Goal: Check status: Check status

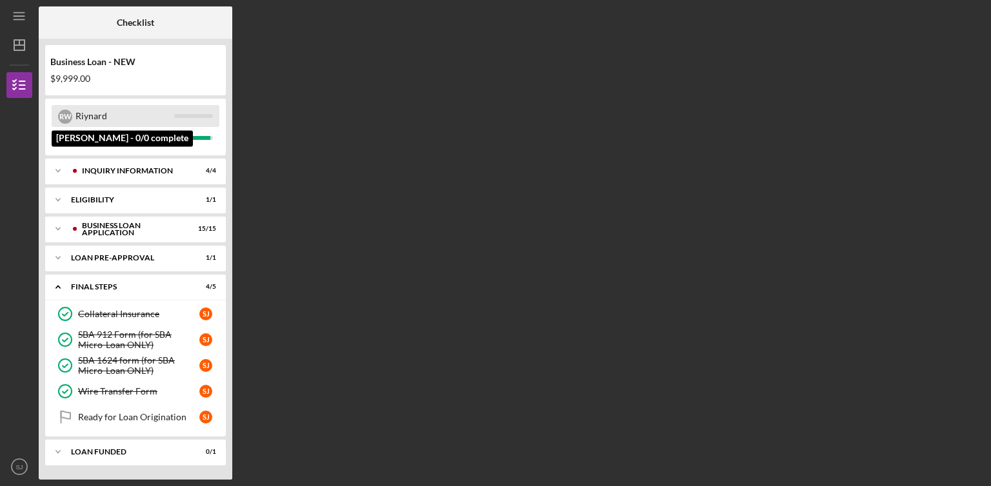
click at [146, 116] on div "Riynard" at bounding box center [124, 116] width 99 height 22
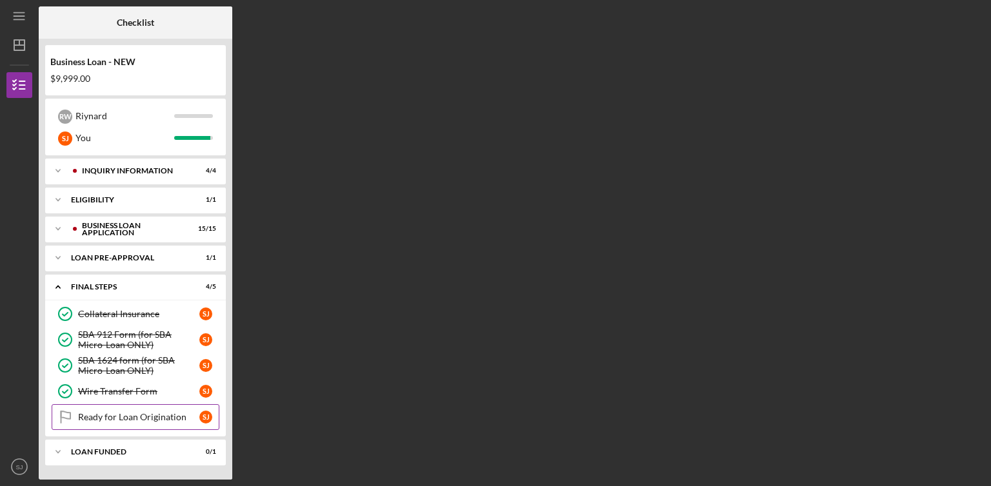
click at [137, 422] on link "Ready for Loan Origination Ready for Loan Origination [PERSON_NAME]" at bounding box center [136, 418] width 168 height 26
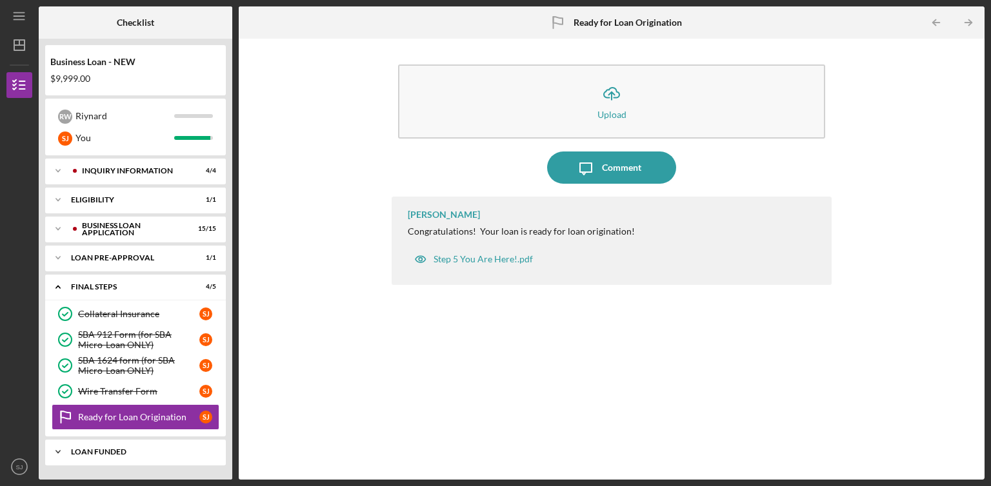
click at [130, 448] on div "LOAN FUNDED" at bounding box center [140, 452] width 139 height 8
click at [196, 470] on link "Loan Funded! Loan Funded! [PERSON_NAME]" at bounding box center [136, 479] width 168 height 26
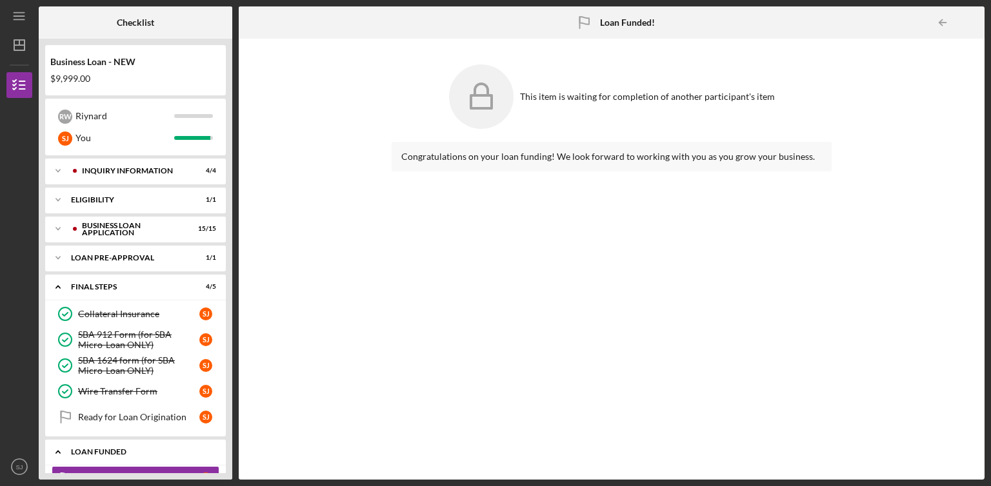
click at [171, 448] on div "LOAN FUNDED" at bounding box center [140, 452] width 139 height 8
drag, startPoint x: 234, startPoint y: 426, endPoint x: 234, endPoint y: 465, distance: 39.4
click at [234, 465] on div "Checklist Business Loan - NEW $9,999.00 R W Riynard [PERSON_NAME] You Icon/Expa…" at bounding box center [512, 243] width 946 height 474
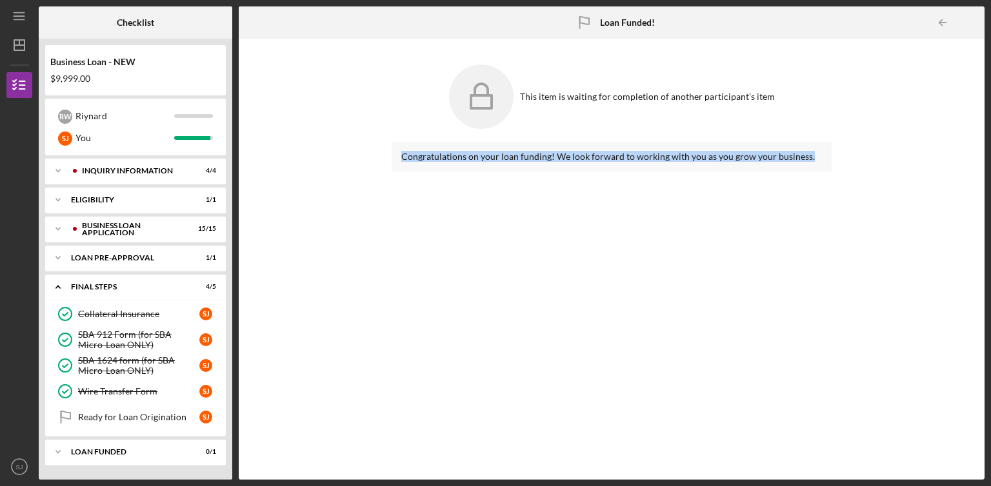
drag, startPoint x: 980, startPoint y: 106, endPoint x: 990, endPoint y: 212, distance: 107.0
click at [990, 212] on div "Icon/Menu Loan Funded! Loan Funded! Checklist Business Loan - NEW $9,999.00 R W…" at bounding box center [495, 243] width 991 height 486
click at [150, 417] on div "Ready for Loan Origination" at bounding box center [138, 417] width 121 height 10
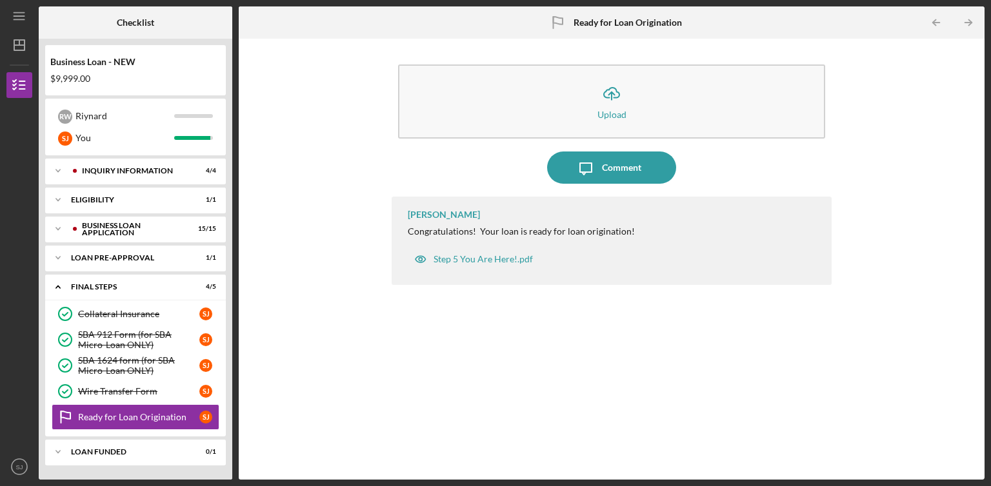
click at [295, 407] on div "Icon/Upload Upload Icon/Message Comment [PERSON_NAME] Congratulations! Your loa…" at bounding box center [611, 259] width 733 height 428
click at [57, 453] on icon "Icon/Expander" at bounding box center [58, 452] width 26 height 26
drag, startPoint x: 233, startPoint y: 395, endPoint x: 232, endPoint y: 442, distance: 46.5
click at [232, 442] on div "Checklist Business Loan - NEW $9,999.00 R W Riynard [PERSON_NAME] You Icon/Expa…" at bounding box center [512, 243] width 946 height 474
click at [29, 45] on icon "Icon/Dashboard" at bounding box center [19, 45] width 32 height 32
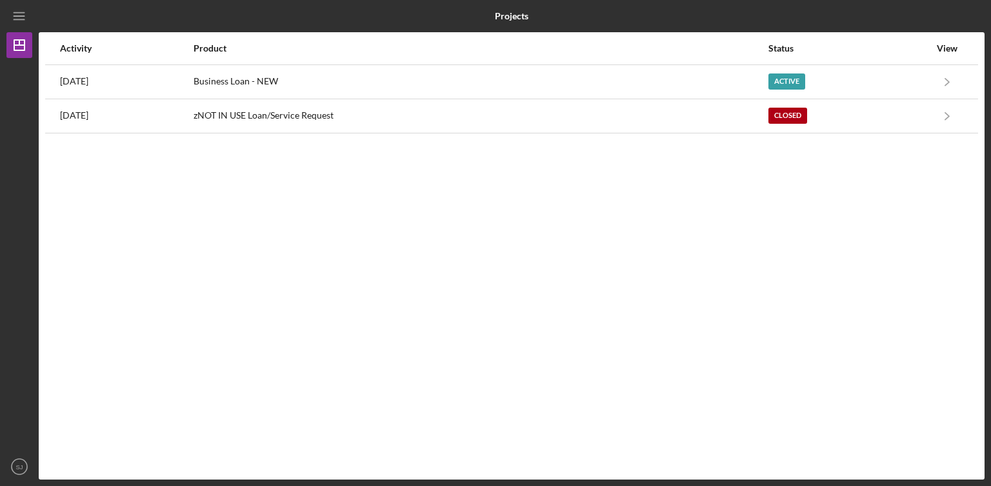
drag, startPoint x: 988, startPoint y: 216, endPoint x: 978, endPoint y: 383, distance: 166.8
click at [978, 383] on div "Projects Projects Activity Product Status View [DATE] Business Loan - NEW Activ…" at bounding box center [495, 243] width 991 height 486
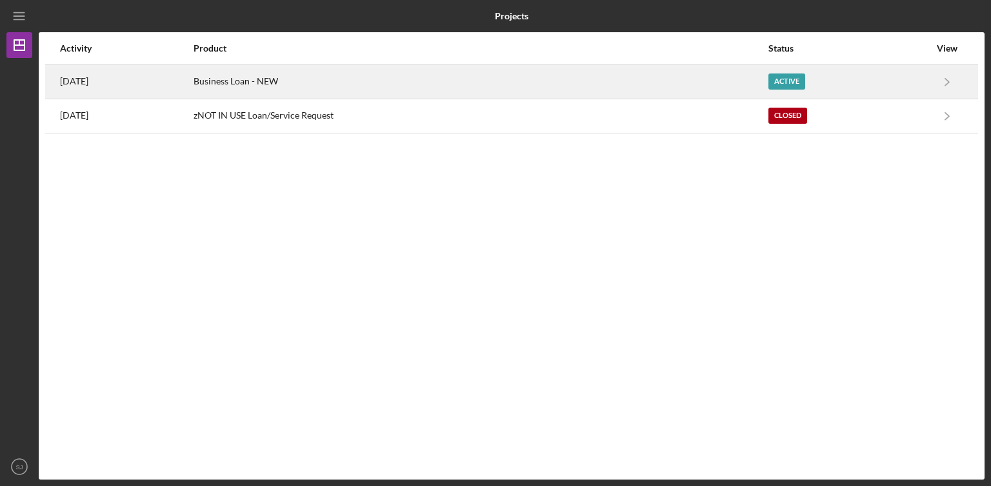
click at [848, 94] on div "Active" at bounding box center [848, 82] width 161 height 32
